Goal: Entertainment & Leisure: Consume media (video, audio)

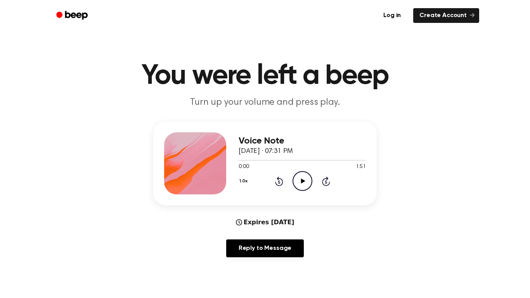
click at [301, 174] on icon "Play Audio" at bounding box center [303, 181] width 20 height 20
click at [299, 175] on icon "Pause Audio" at bounding box center [303, 181] width 20 height 20
click at [409, 253] on div "Voice Note [DATE] · 07:31 PM 0:08 1:51 Your browser does not support the [objec…" at bounding box center [265, 192] width 512 height 142
click at [299, 187] on icon "Play Audio" at bounding box center [303, 181] width 20 height 20
click at [299, 187] on icon "Pause Audio" at bounding box center [303, 181] width 20 height 20
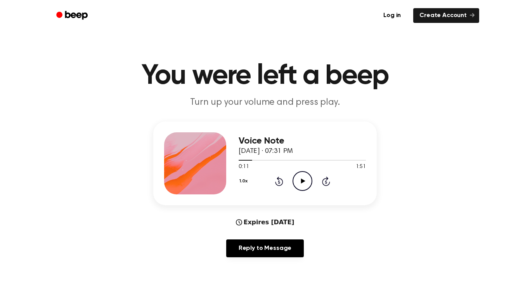
click at [299, 187] on icon "Play Audio" at bounding box center [303, 181] width 20 height 20
click at [299, 187] on icon "Pause Audio" at bounding box center [303, 181] width 20 height 20
click at [299, 187] on icon "Play Audio" at bounding box center [303, 181] width 20 height 20
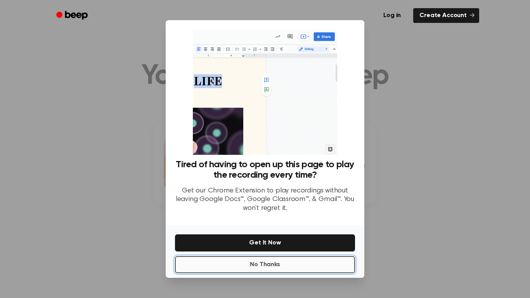
click at [316, 259] on button "No Thanks" at bounding box center [265, 264] width 180 height 17
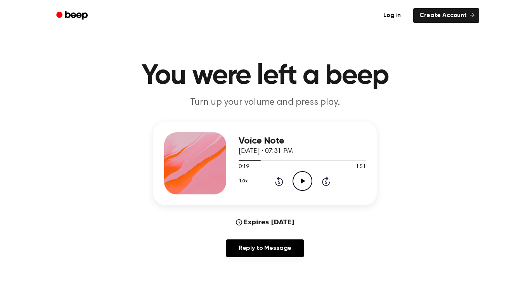
click at [304, 183] on icon "Play Audio" at bounding box center [303, 181] width 20 height 20
click at [304, 183] on icon "Pause Audio" at bounding box center [303, 181] width 20 height 20
click at [304, 183] on icon "Play Audio" at bounding box center [303, 181] width 20 height 20
click at [304, 183] on icon "Pause Audio" at bounding box center [303, 181] width 20 height 20
click at [271, 161] on span at bounding box center [274, 160] width 6 height 6
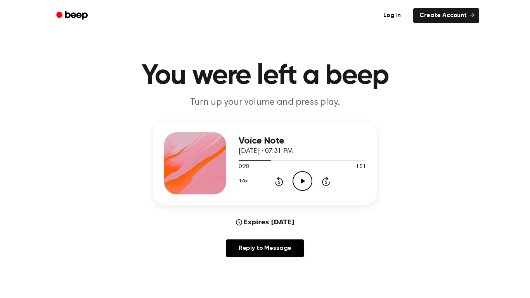
click at [295, 179] on icon "Play Audio" at bounding box center [303, 181] width 20 height 20
click at [295, 179] on icon "Pause Audio" at bounding box center [303, 181] width 20 height 20
click at [295, 179] on icon "Play Audio" at bounding box center [303, 181] width 20 height 20
click at [295, 179] on icon "Pause Audio" at bounding box center [303, 181] width 20 height 20
click at [289, 160] on span at bounding box center [291, 160] width 6 height 6
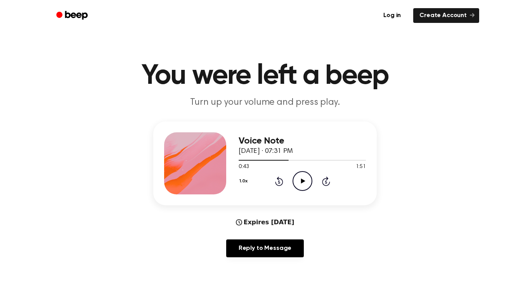
click at [297, 173] on icon "Play Audio" at bounding box center [303, 181] width 20 height 20
click at [297, 173] on icon "Pause Audio" at bounding box center [303, 181] width 20 height 20
click at [297, 173] on icon "Play Audio" at bounding box center [303, 181] width 20 height 20
click at [297, 173] on icon "Pause Audio" at bounding box center [303, 181] width 20 height 20
click at [297, 173] on icon "Play Audio" at bounding box center [303, 181] width 20 height 20
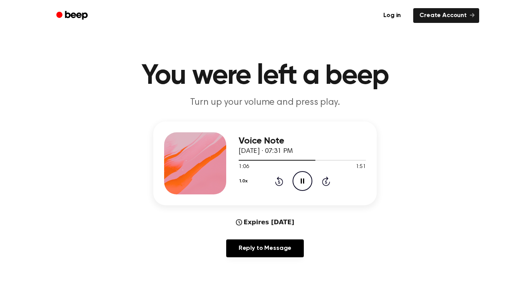
click at [297, 173] on icon "Pause Audio" at bounding box center [303, 181] width 20 height 20
click at [297, 173] on icon "Play Audio" at bounding box center [303, 181] width 20 height 20
click at [311, 161] on div at bounding box center [302, 160] width 127 height 6
click at [311, 161] on span at bounding box center [313, 160] width 6 height 6
click at [300, 175] on icon "Pause Audio" at bounding box center [303, 181] width 20 height 20
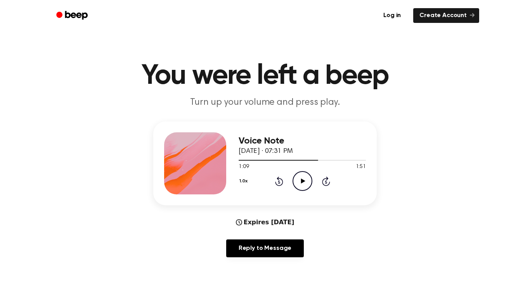
click at [300, 175] on icon "Play Audio" at bounding box center [303, 181] width 20 height 20
click at [300, 175] on icon "Pause Audio" at bounding box center [303, 181] width 20 height 20
click at [300, 175] on icon "Play Audio" at bounding box center [303, 181] width 20 height 20
click at [300, 175] on icon "Pause Audio" at bounding box center [303, 181] width 20 height 20
click at [300, 175] on icon "Play Audio" at bounding box center [303, 181] width 20 height 20
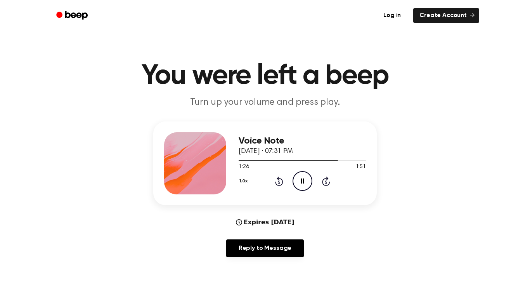
click at [300, 175] on icon "Pause Audio" at bounding box center [303, 181] width 20 height 20
click at [300, 175] on icon "Play Audio" at bounding box center [303, 181] width 20 height 20
click at [326, 160] on div at bounding box center [291, 160] width 104 height 1
